Goal: Task Accomplishment & Management: Manage account settings

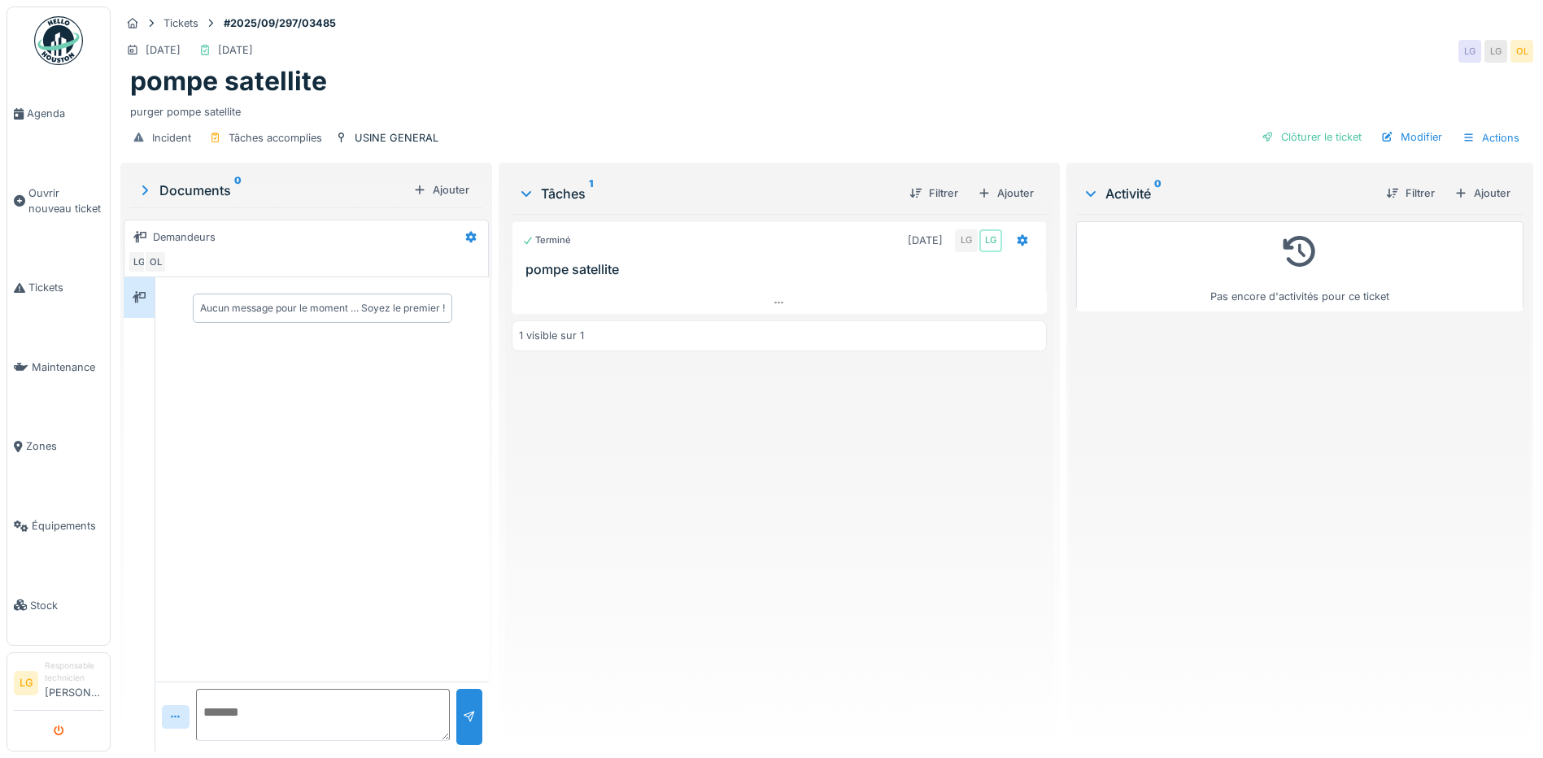
click at [66, 729] on button "submit" at bounding box center [59, 730] width 32 height 27
